Goal: Task Accomplishment & Management: Manage account settings

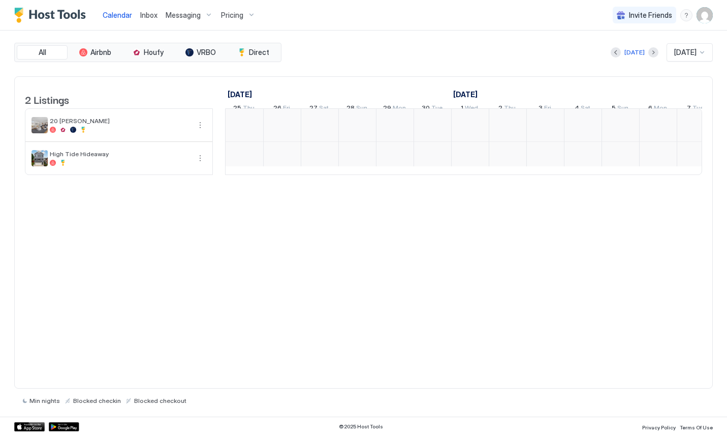
scroll to position [0, 565]
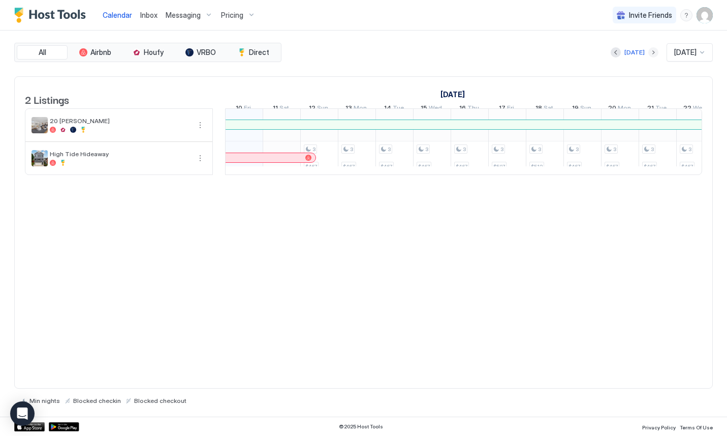
click at [649, 49] on button "Next month" at bounding box center [654, 52] width 10 height 10
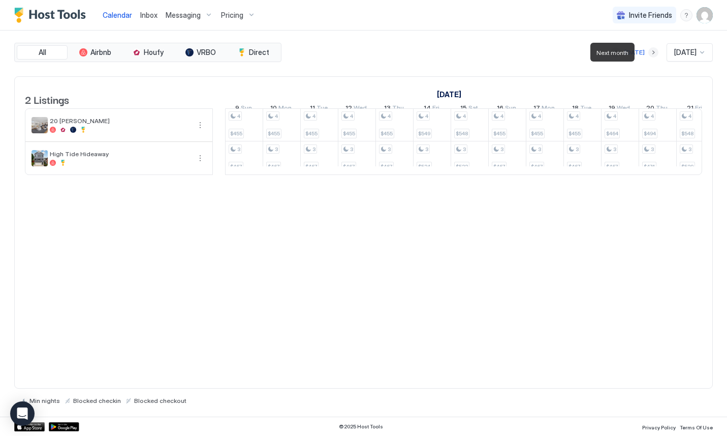
click at [649, 49] on button "Next month" at bounding box center [654, 52] width 10 height 10
drag, startPoint x: 583, startPoint y: 137, endPoint x: 590, endPoint y: 129, distance: 10.2
click at [590, 129] on div "4 $536 4 $640 4 $640 4 $640 4 $640 3 $617 4 $455 3 $467 4 $455 3 $467 4 $455 3 …" at bounding box center [657, 142] width 1993 height 66
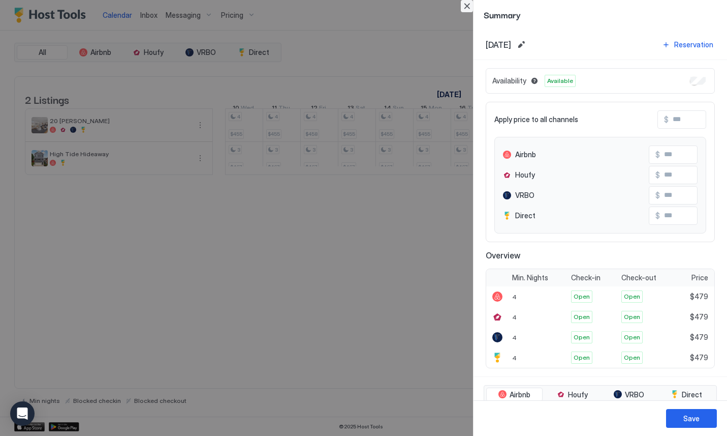
click at [464, 5] on button "Close" at bounding box center [467, 6] width 12 height 12
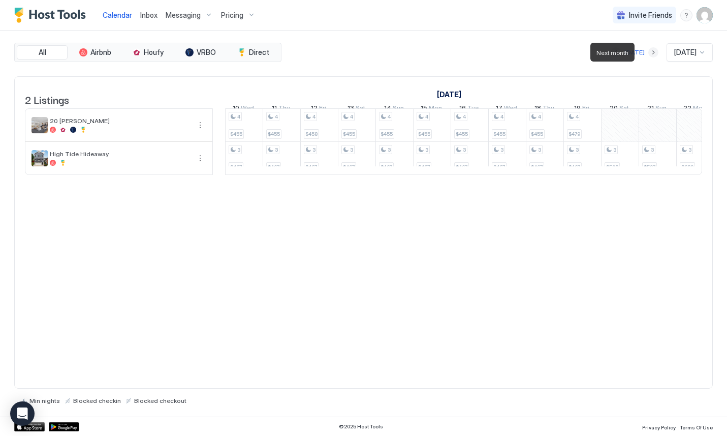
click at [649, 56] on div at bounding box center [654, 52] width 10 height 10
click at [611, 55] on button "Previous month" at bounding box center [616, 52] width 10 height 10
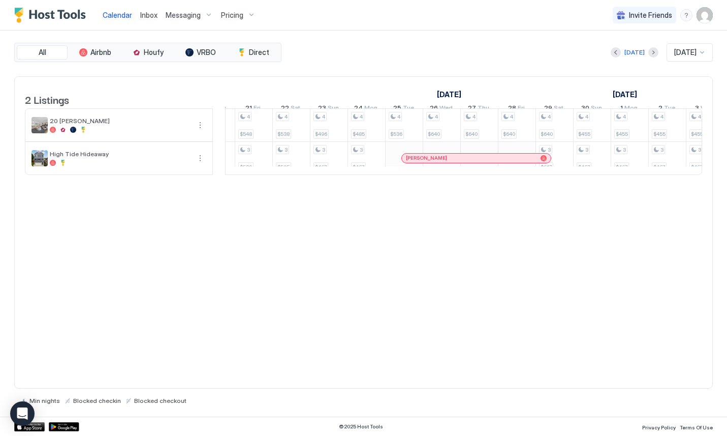
scroll to position [0, 965]
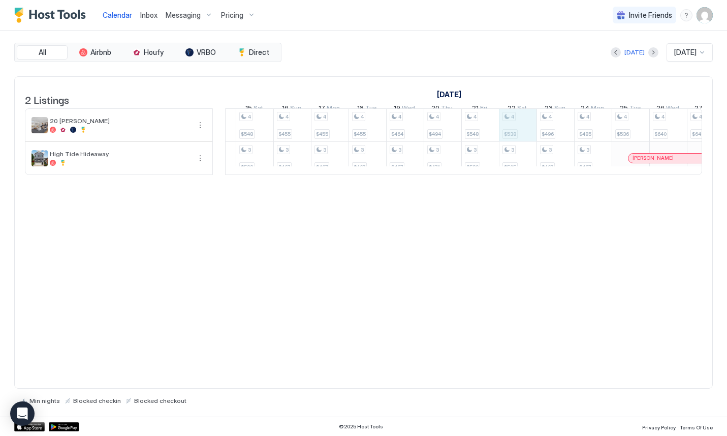
click at [518, 131] on div "3 $467 3 $467 3 $467 3 $467 3 $467 3 $494 4 $526 3 $485 4 $455 3 $467 4 $455 3 …" at bounding box center [442, 142] width 1993 height 66
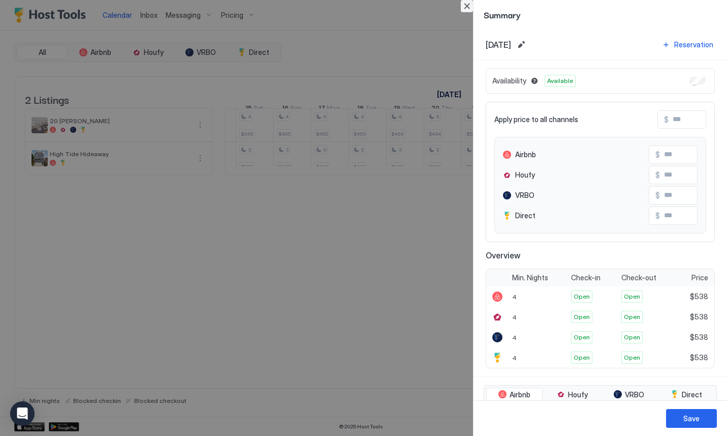
click at [466, 8] on button "Close" at bounding box center [467, 6] width 12 height 12
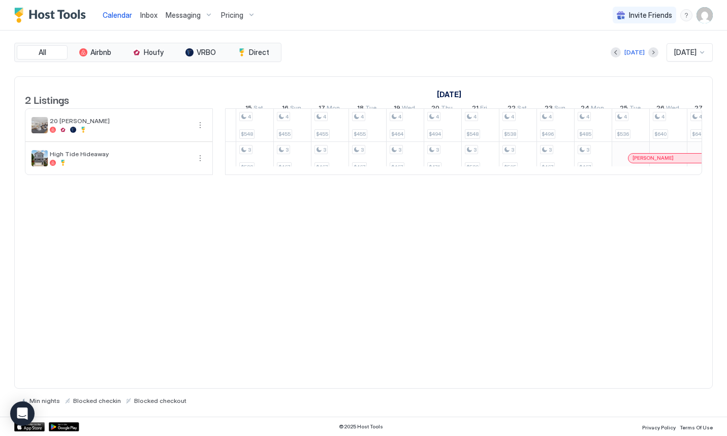
click at [235, 16] on span "Pricing" at bounding box center [232, 15] width 22 height 9
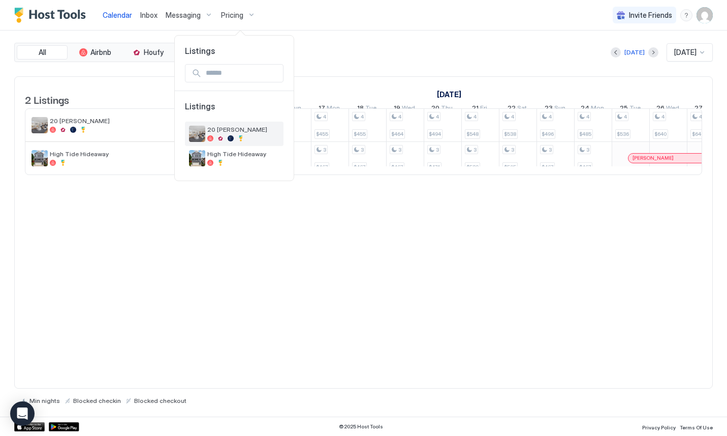
click at [237, 124] on div "20 [PERSON_NAME]" at bounding box center [234, 133] width 99 height 24
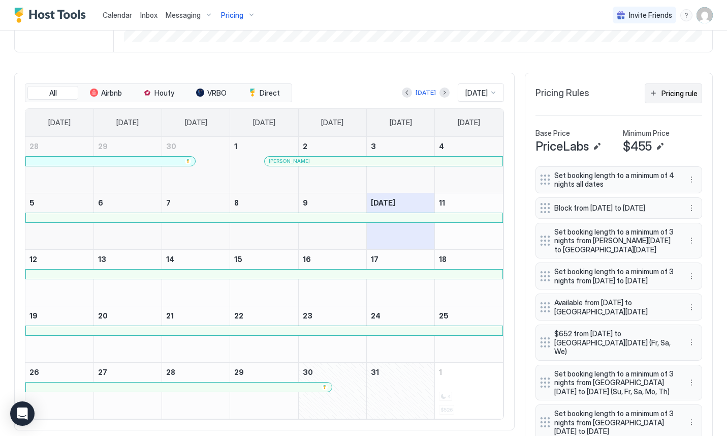
click at [672, 95] on div "Pricing rule" at bounding box center [680, 93] width 36 height 11
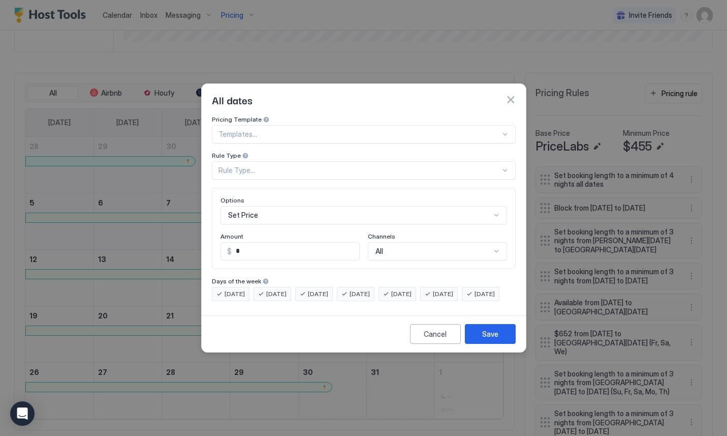
click at [243, 166] on div "Rule Type..." at bounding box center [360, 170] width 282 height 9
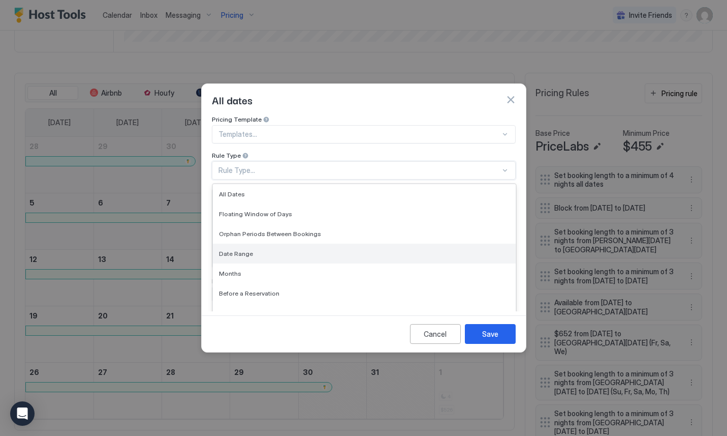
click at [255, 250] on div "Date Range" at bounding box center [364, 254] width 291 height 8
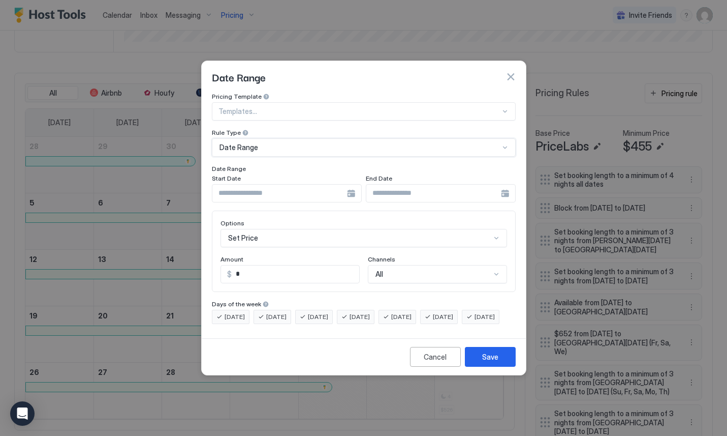
click at [265, 184] on input "Input Field" at bounding box center [279, 192] width 135 height 17
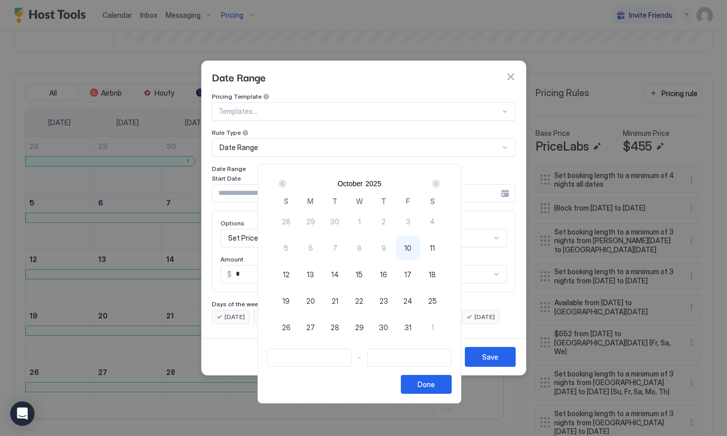
click at [440, 184] on div "Next" at bounding box center [436, 183] width 8 height 8
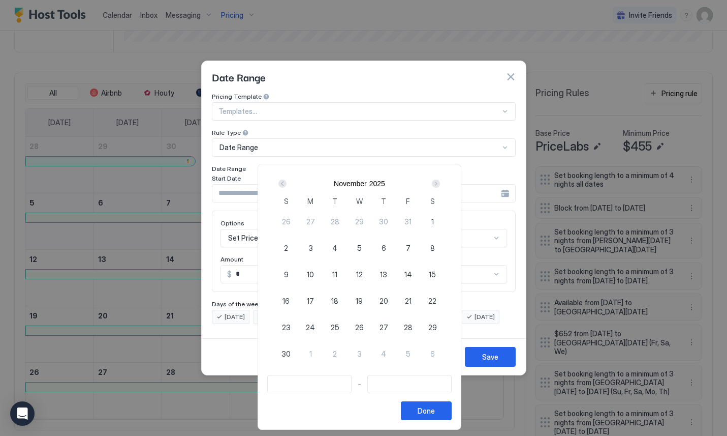
click at [412, 299] on span "21" at bounding box center [408, 300] width 7 height 11
type input "**********"
click at [435, 303] on span "22" at bounding box center [432, 300] width 8 height 11
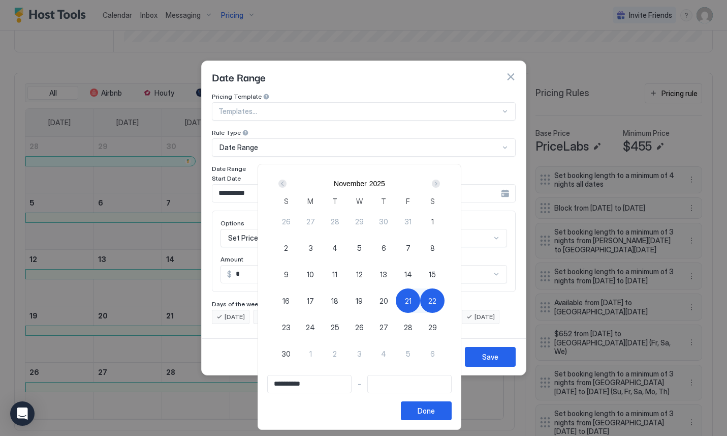
type input "**********"
click at [425, 407] on button "Done" at bounding box center [426, 410] width 51 height 19
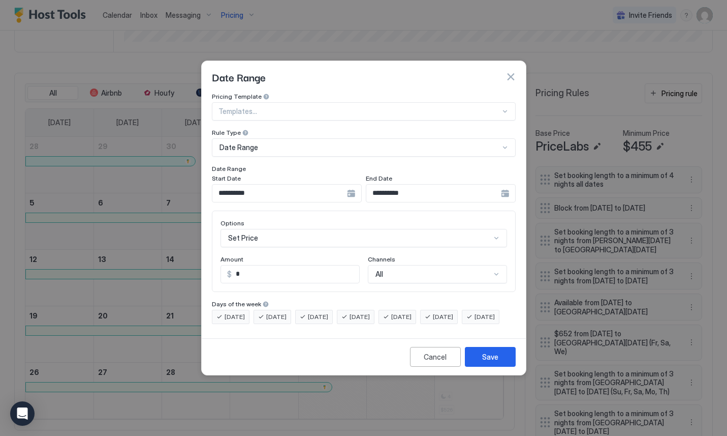
click at [274, 229] on div "Set Price" at bounding box center [364, 238] width 287 height 18
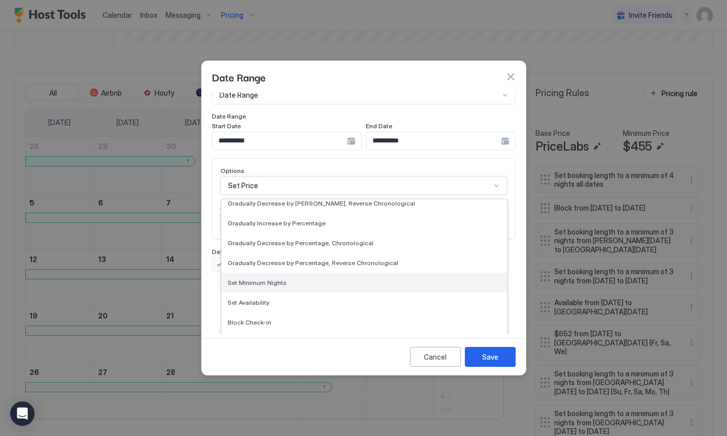
click at [280, 277] on div "Set Minimum Nights" at bounding box center [365, 282] width 286 height 20
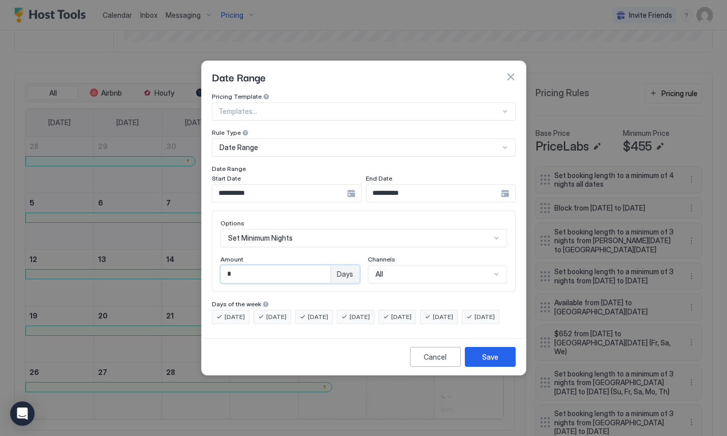
click at [277, 265] on input "*" at bounding box center [275, 273] width 109 height 17
type input "*"
click at [489, 362] on div "Save" at bounding box center [490, 356] width 16 height 11
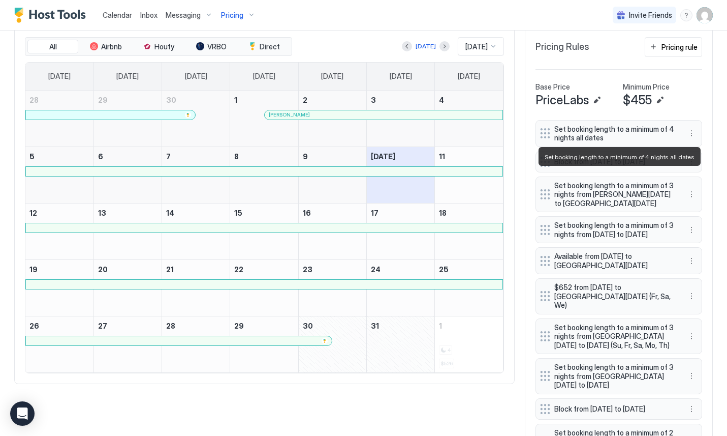
scroll to position [387, 0]
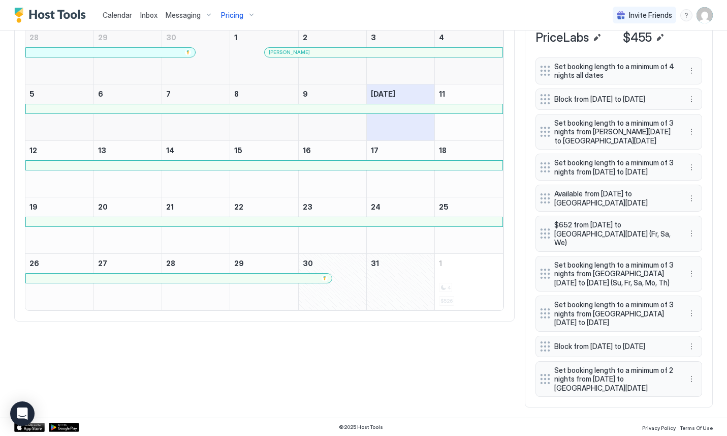
click at [601, 378] on span "Set booking length to a minimum of 2 nights from [DATE] to [GEOGRAPHIC_DATA][DA…" at bounding box center [614, 378] width 121 height 27
click at [692, 378] on button "More options" at bounding box center [692, 379] width 12 height 12
click at [694, 393] on div "Edit" at bounding box center [701, 393] width 22 height 8
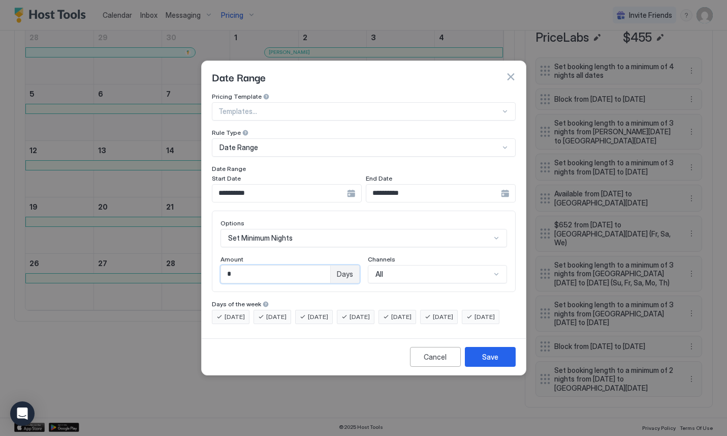
click at [240, 265] on input "*" at bounding box center [275, 273] width 109 height 17
click at [234, 185] on input "**********" at bounding box center [279, 192] width 135 height 17
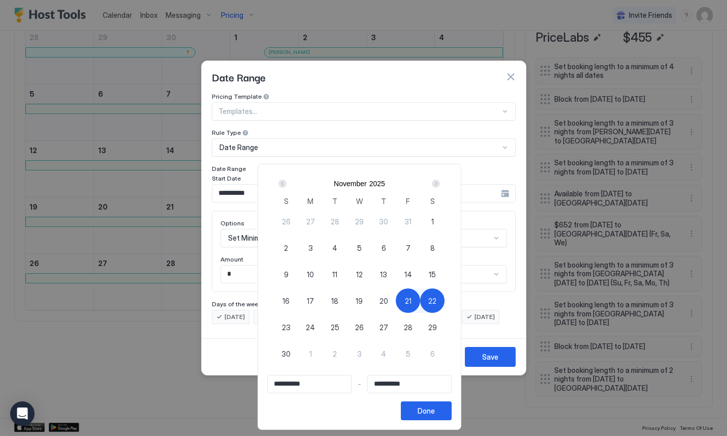
click at [388, 298] on span "20" at bounding box center [384, 300] width 9 height 11
type input "**********"
click at [435, 407] on div "Done" at bounding box center [426, 410] width 17 height 11
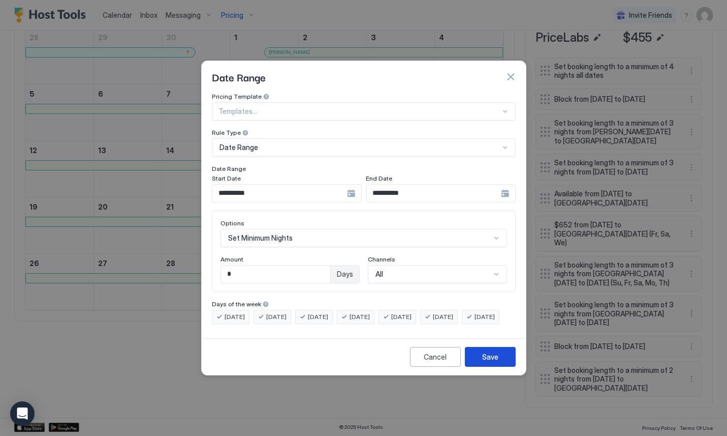
click at [478, 364] on button "Save" at bounding box center [490, 357] width 51 height 20
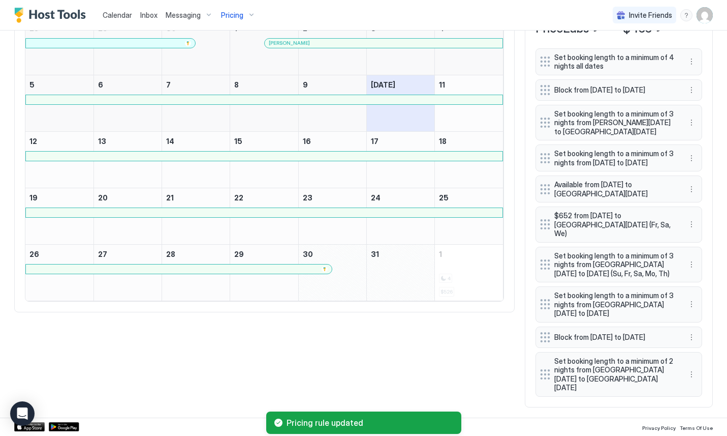
scroll to position [0, 0]
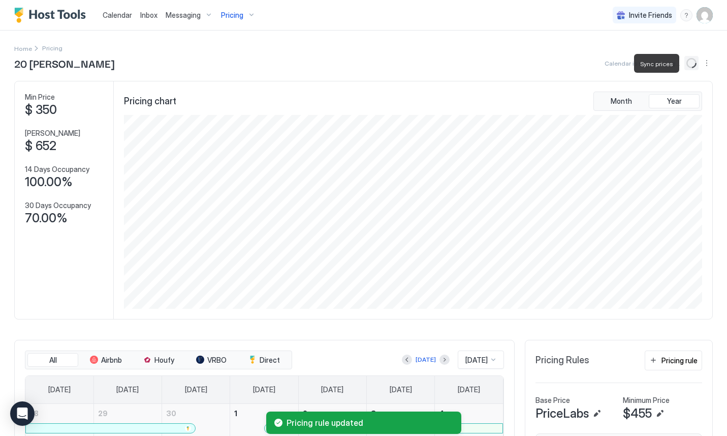
click at [693, 61] on icon "loading" at bounding box center [692, 63] width 13 height 13
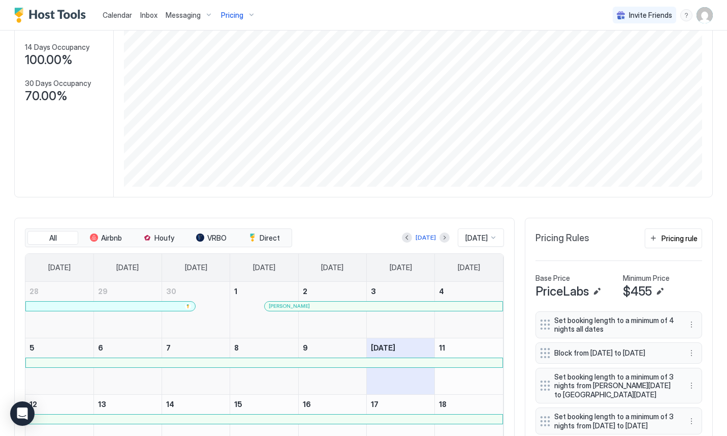
scroll to position [387, 0]
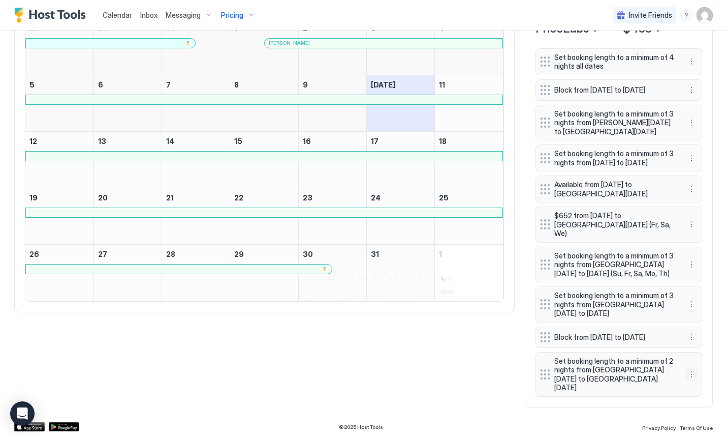
click at [691, 380] on button "More options" at bounding box center [692, 374] width 12 height 12
click at [690, 392] on div "Edit" at bounding box center [701, 393] width 22 height 8
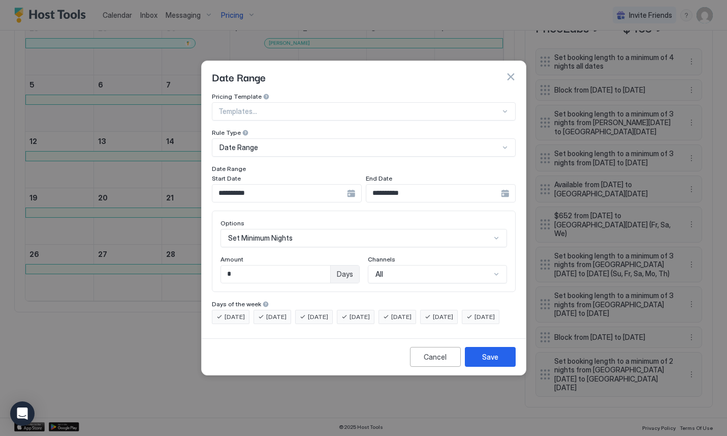
click at [381, 184] on input "**********" at bounding box center [433, 192] width 135 height 17
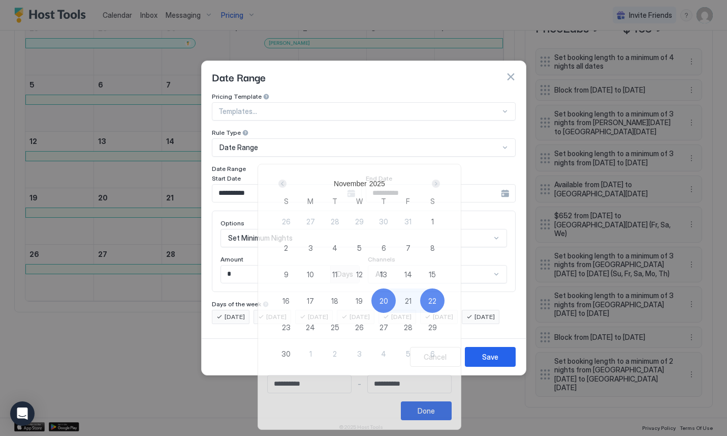
click at [381, 183] on div "2025" at bounding box center [377, 183] width 16 height 8
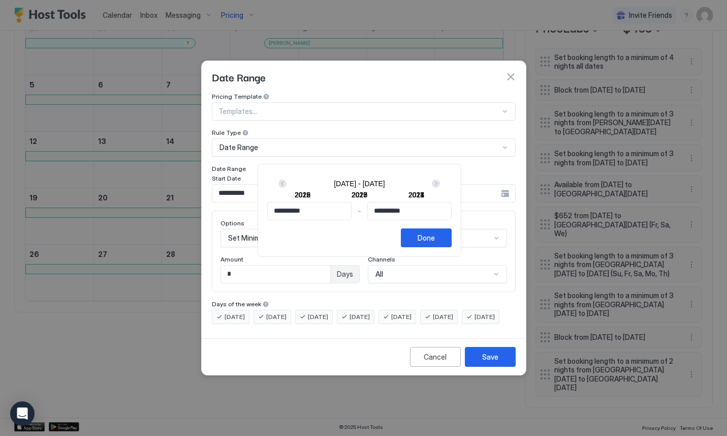
click at [388, 208] on input "**********" at bounding box center [409, 210] width 83 height 17
click at [382, 207] on input "**********" at bounding box center [409, 210] width 83 height 17
click at [390, 211] on input "**********" at bounding box center [409, 210] width 83 height 17
click at [495, 157] on div at bounding box center [363, 218] width 727 height 436
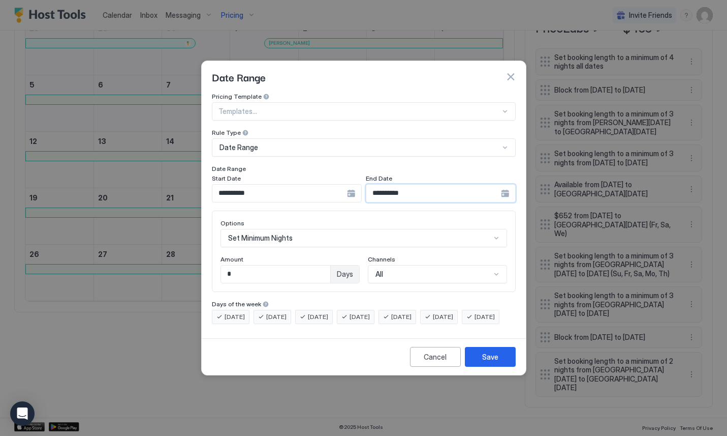
click at [400, 187] on input "**********" at bounding box center [433, 192] width 135 height 17
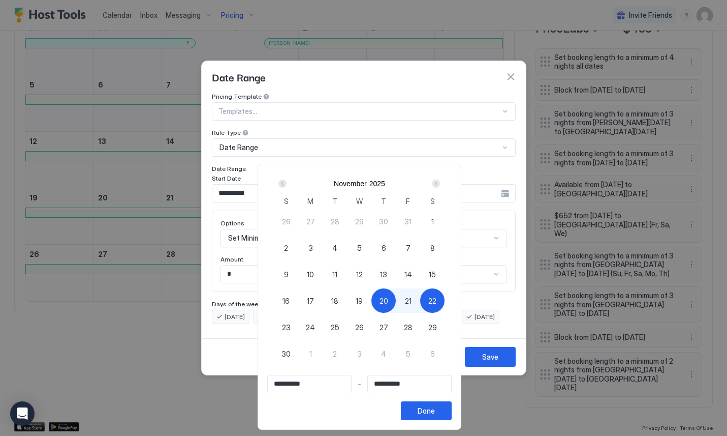
click at [306, 325] on div "24" at bounding box center [310, 327] width 24 height 24
type input "**********"
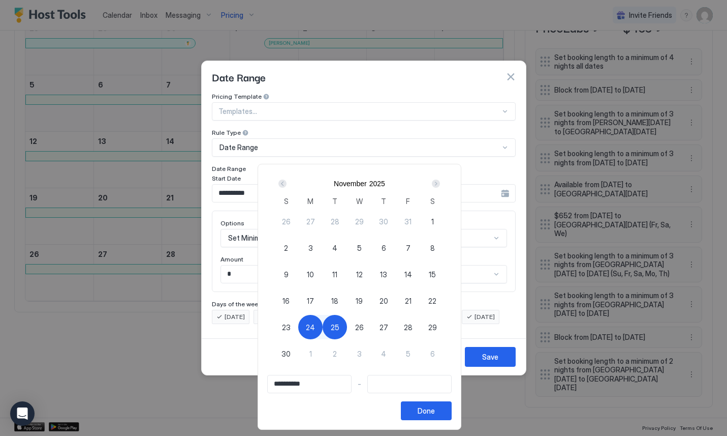
click at [387, 298] on span "20" at bounding box center [384, 300] width 9 height 11
type input "**********"
click at [315, 324] on span "24" at bounding box center [310, 327] width 9 height 11
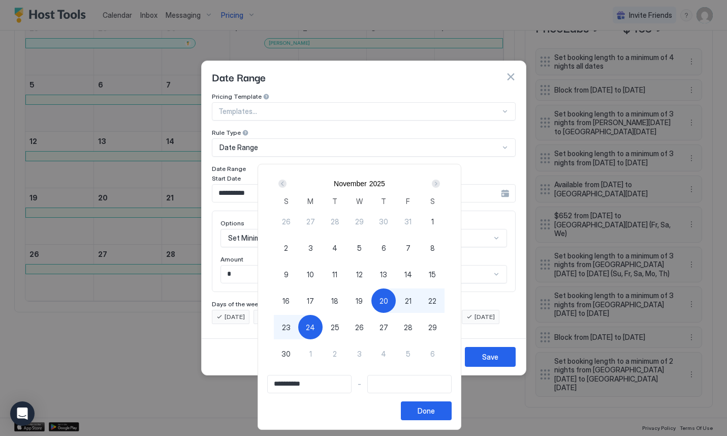
type input "**********"
click at [435, 411] on div "Done" at bounding box center [426, 410] width 17 height 11
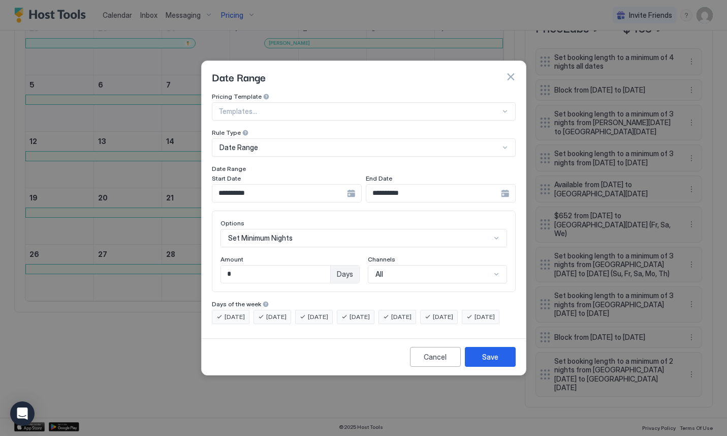
click at [488, 375] on div "Cancel Save" at bounding box center [364, 356] width 324 height 37
click at [489, 366] on button "Save" at bounding box center [490, 357] width 51 height 20
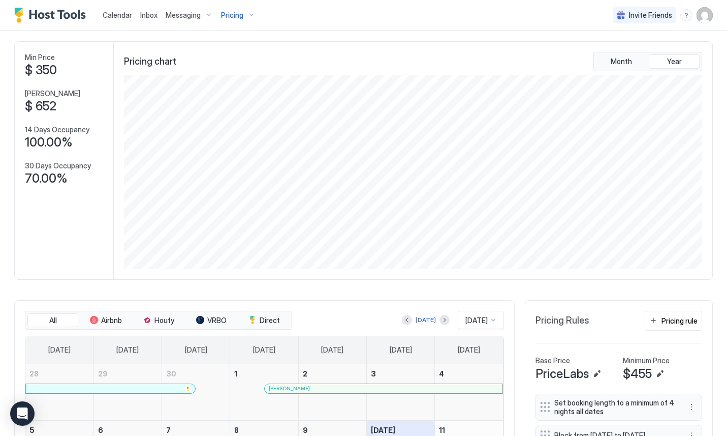
scroll to position [0, 0]
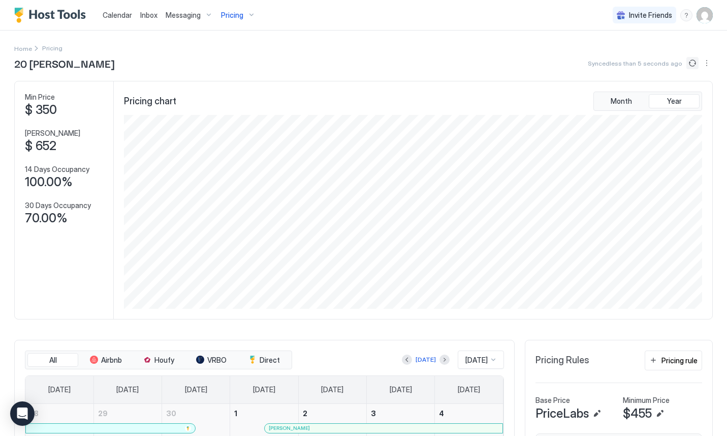
click at [692, 64] on button "Sync prices" at bounding box center [693, 63] width 12 height 12
